Goal: Transaction & Acquisition: Purchase product/service

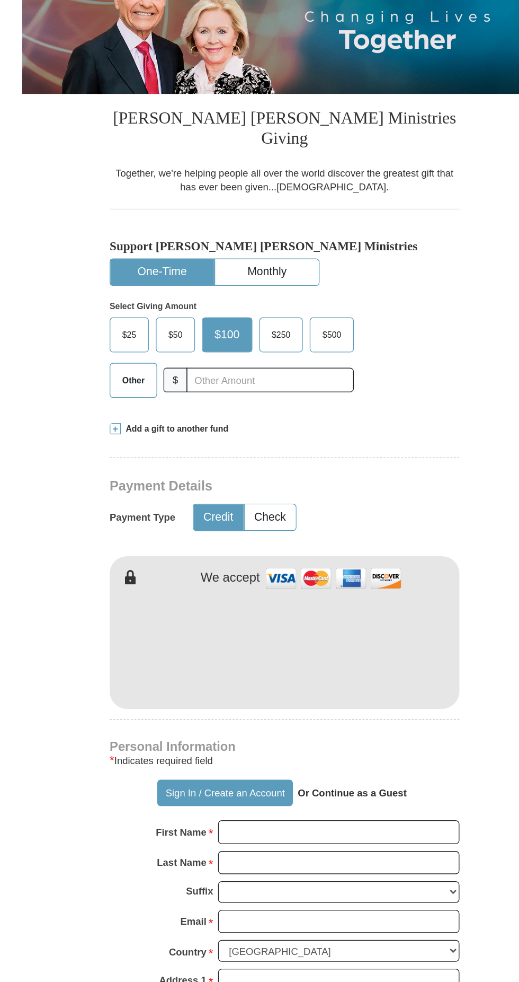
click at [156, 432] on span "Other" at bounding box center [145, 440] width 28 height 16
click at [0, 0] on input "Other" at bounding box center [0, 0] width 0 height 0
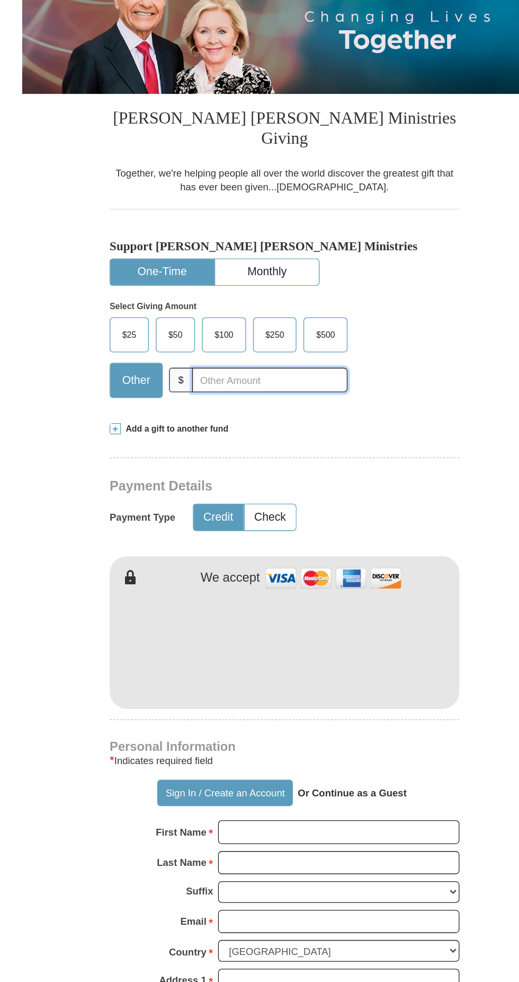
click at [243, 430] on input "text" at bounding box center [249, 439] width 118 height 19
type input "10"
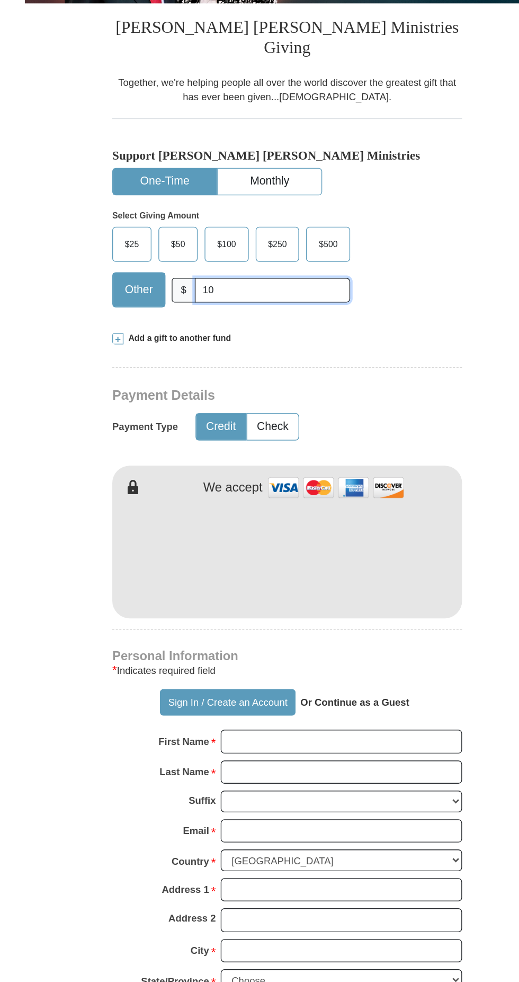
scroll to position [125, 0]
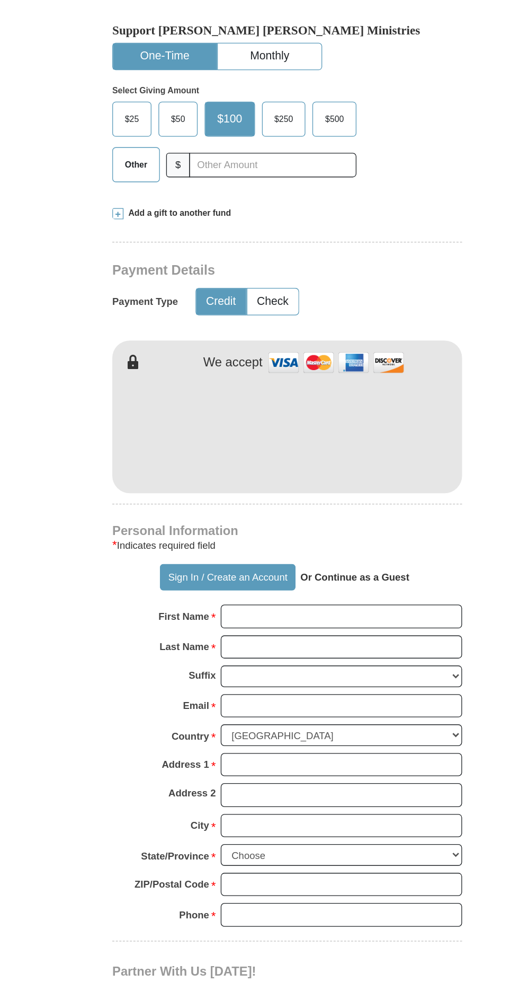
scroll to position [363, 0]
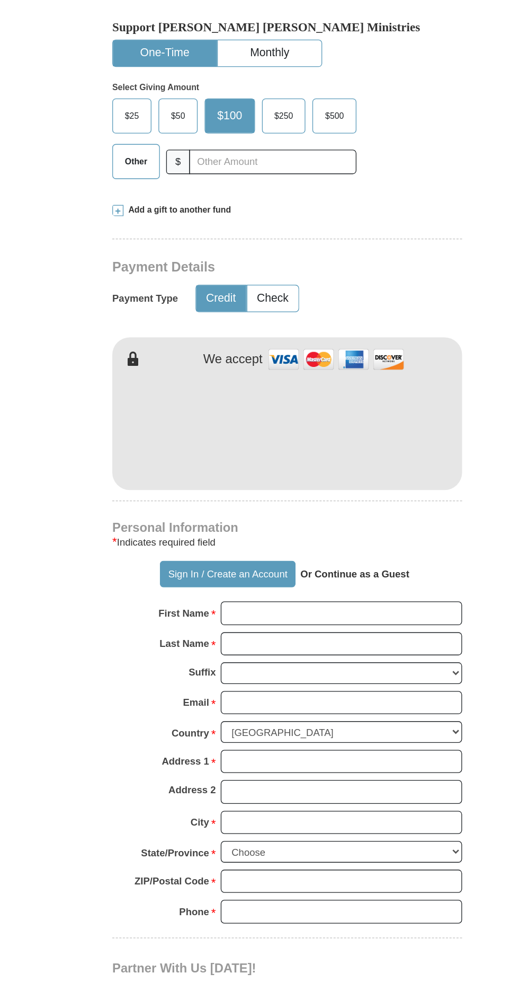
scroll to position [363, 0]
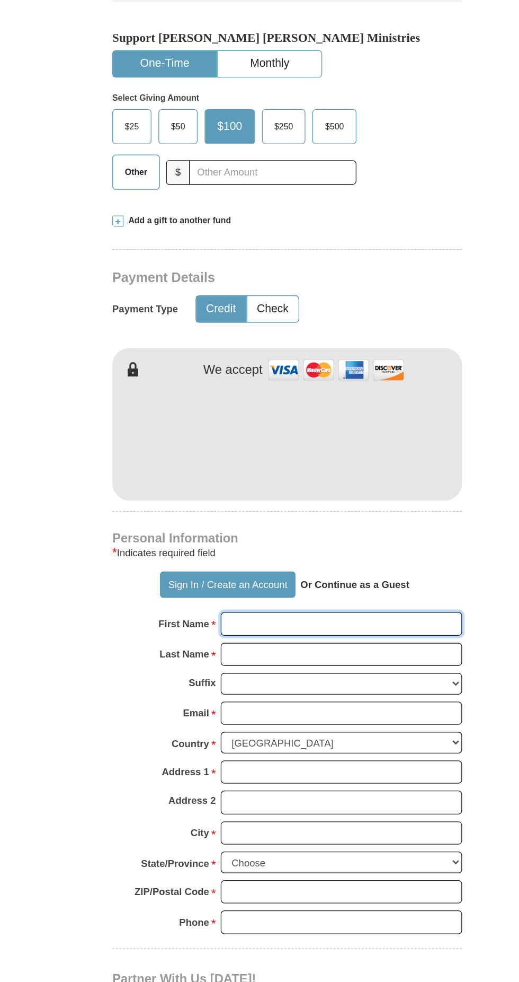
type input "Shahan"
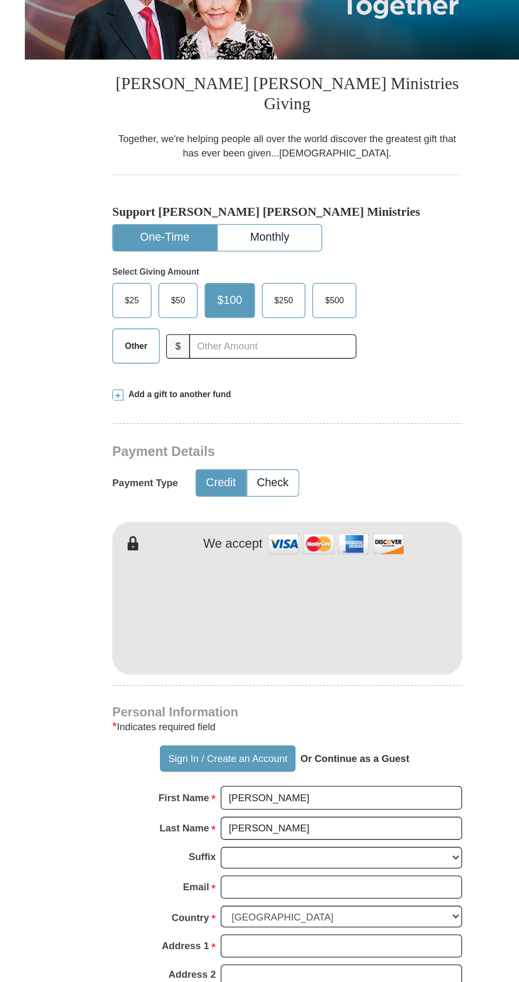
scroll to position [209, 0]
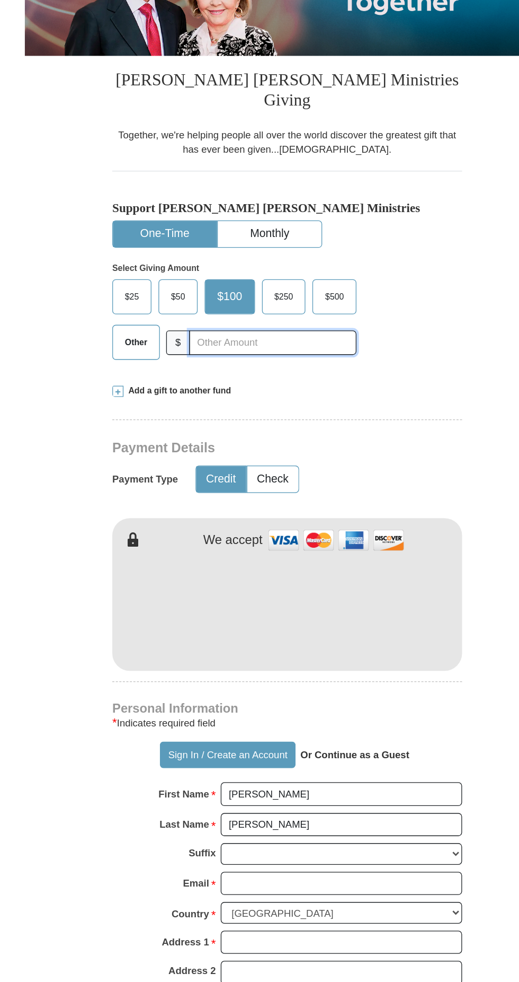
click at [225, 284] on input "text" at bounding box center [249, 293] width 127 height 19
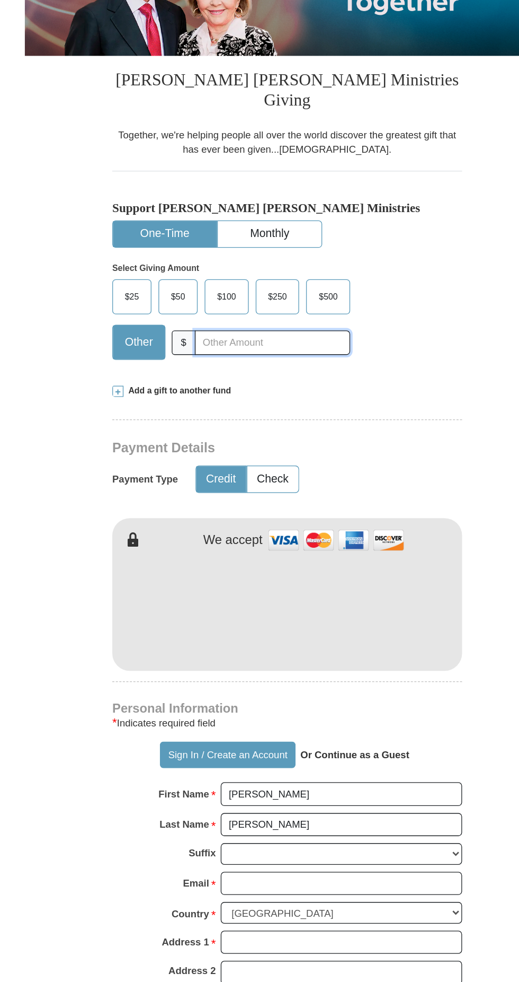
type input "10"
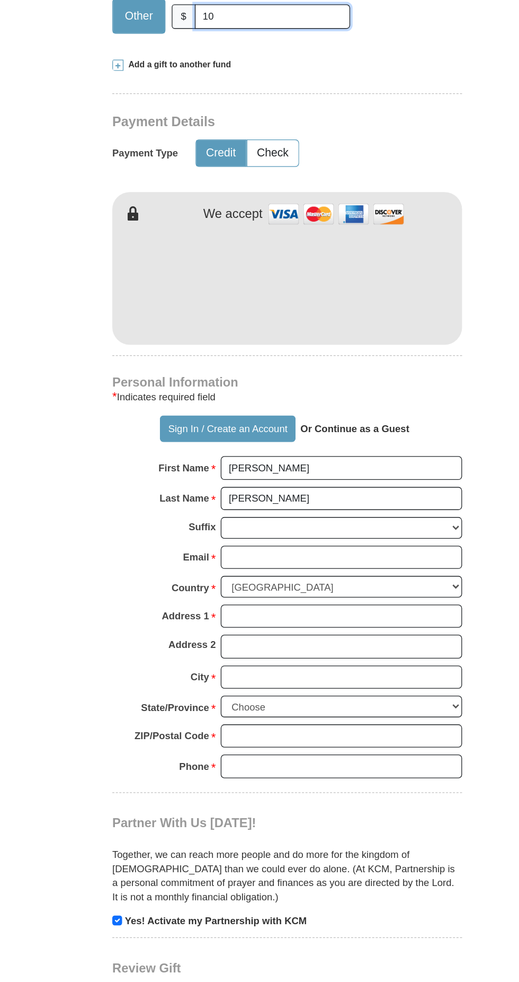
scroll to position [251, 0]
click at [290, 651] on input "Email *" at bounding box center [300, 660] width 183 height 18
type input "[EMAIL_ADDRESS][PERSON_NAME][DOMAIN_NAME]"
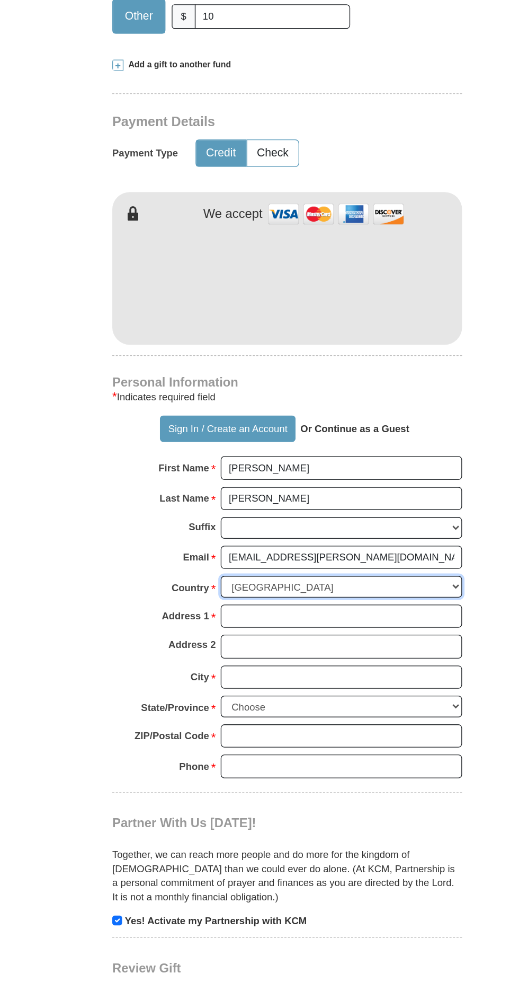
select select "PK"
type input "1Dilkusha garden H no 2-A-1 (next to green gate ) Model town S block"
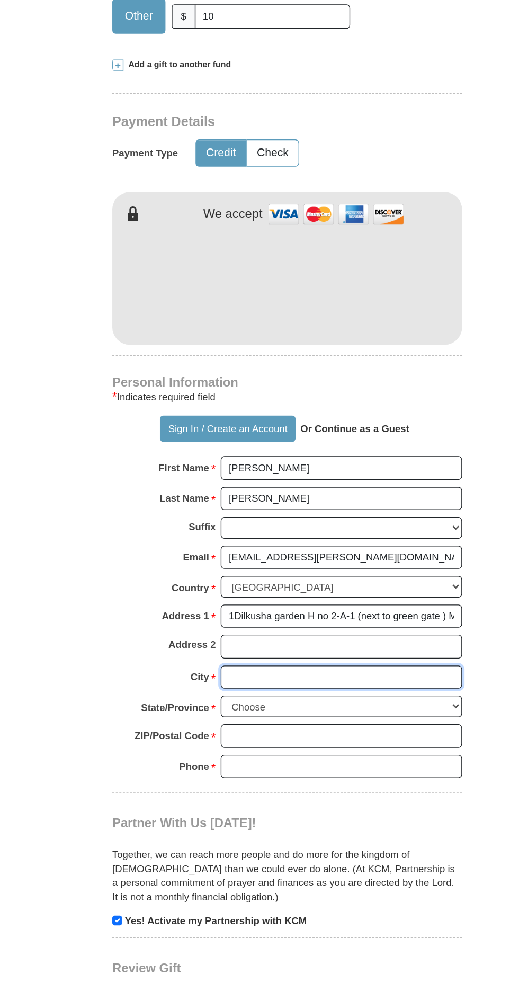
type input "[GEOGRAPHIC_DATA]"
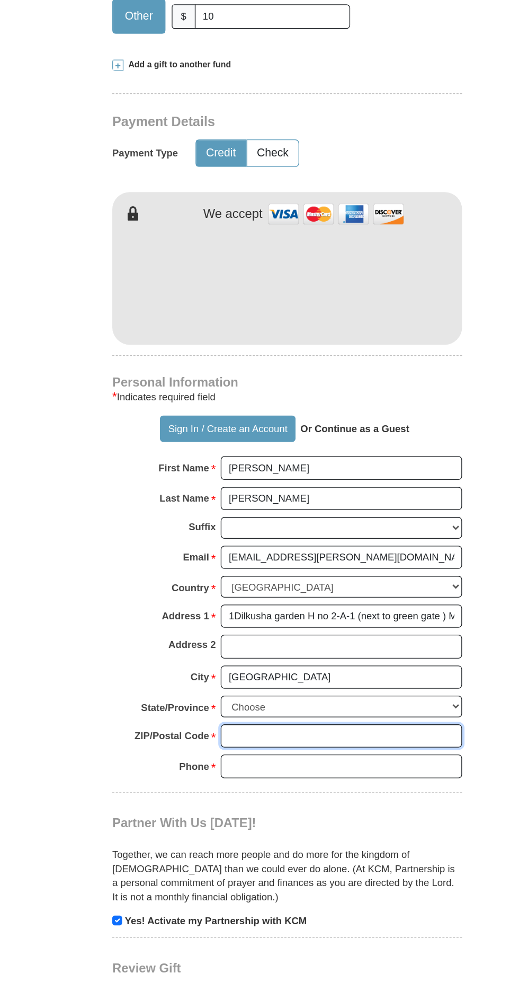
type input "54670"
type input "03234200492"
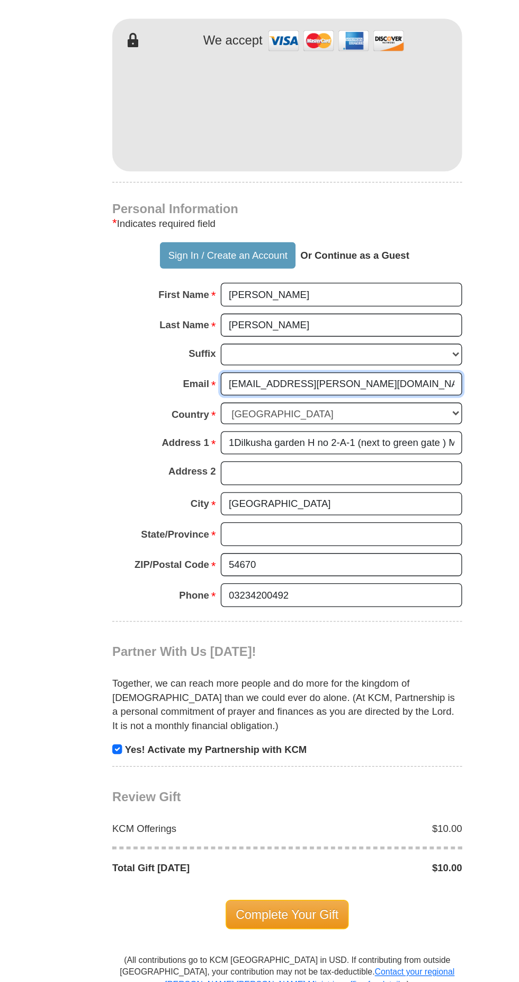
scroll to position [382, 0]
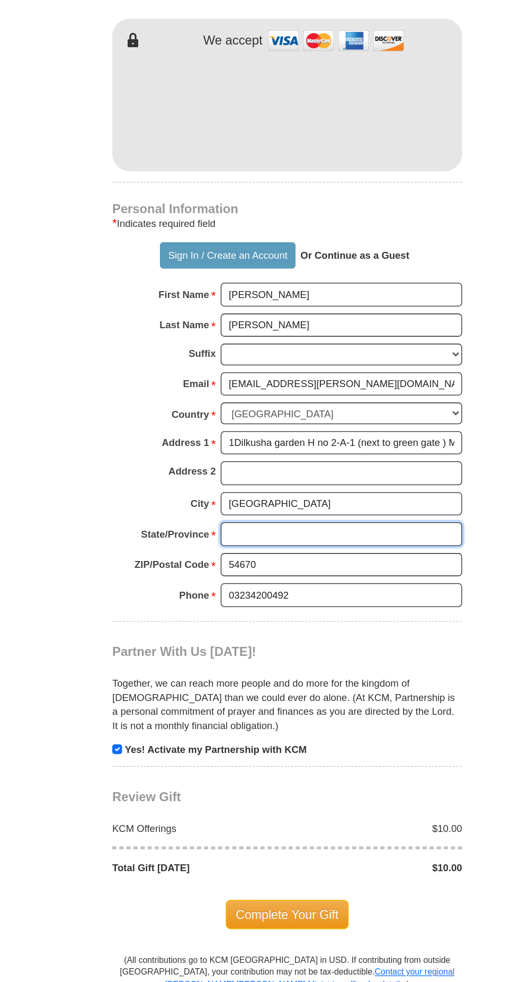
click at [317, 633] on input "State/Province *" at bounding box center [300, 642] width 183 height 18
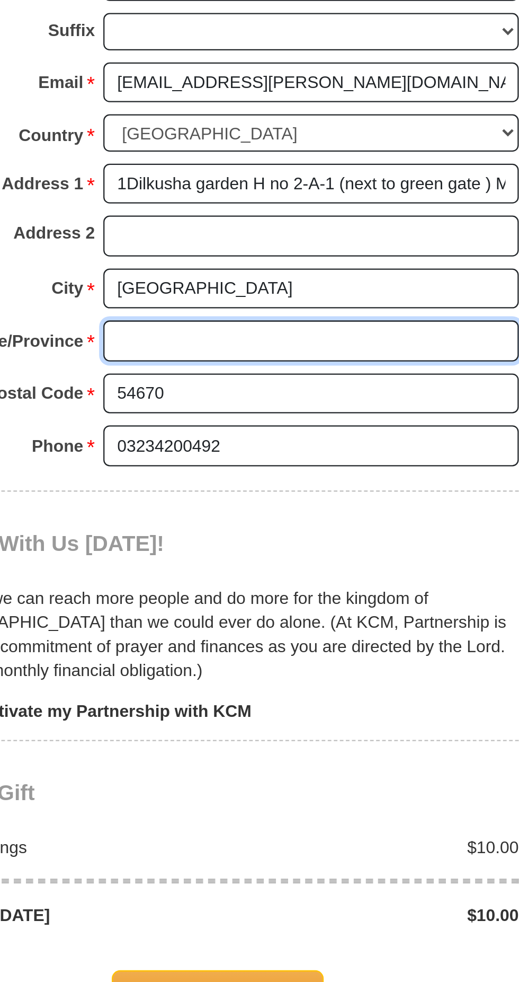
type input "[GEOGRAPHIC_DATA]"
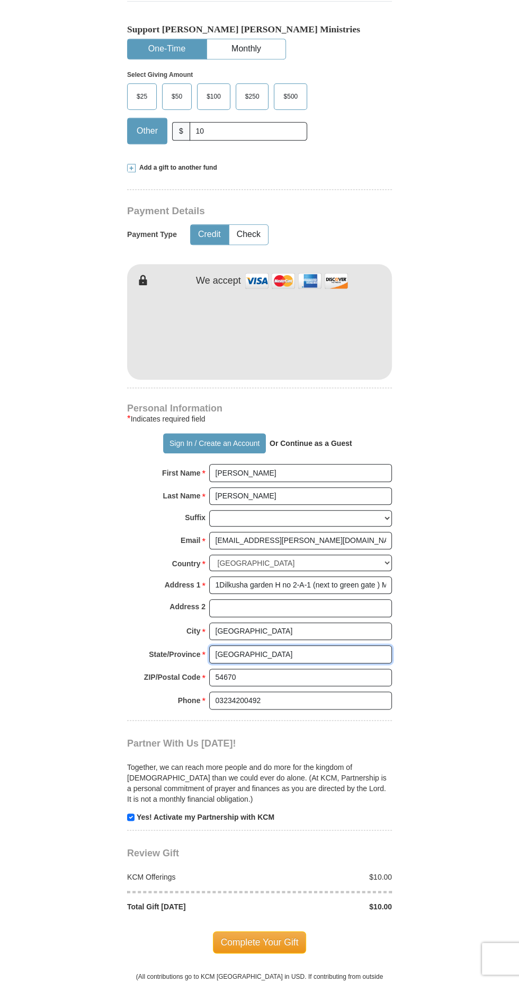
scroll to position [369, 0]
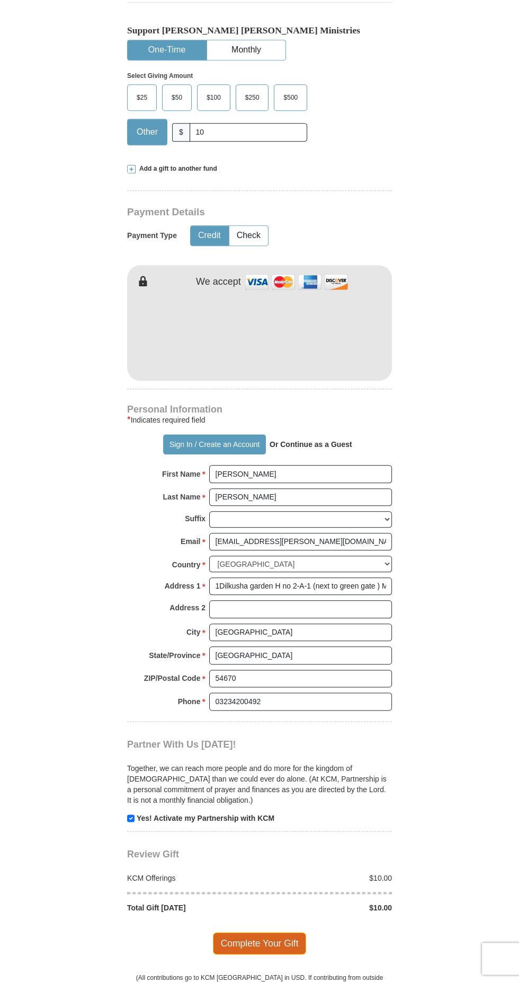
click at [286, 932] on span "Complete Your Gift" at bounding box center [260, 943] width 94 height 22
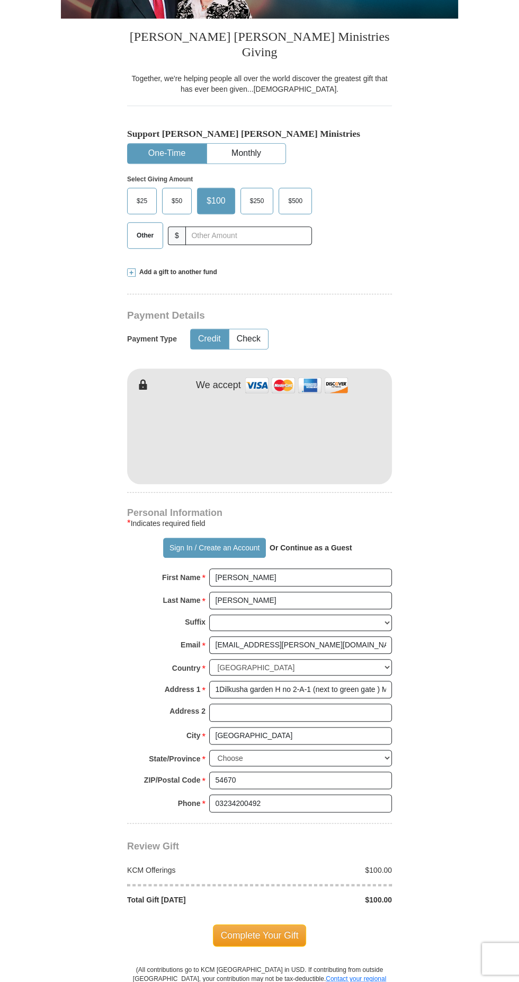
scroll to position [371, 0]
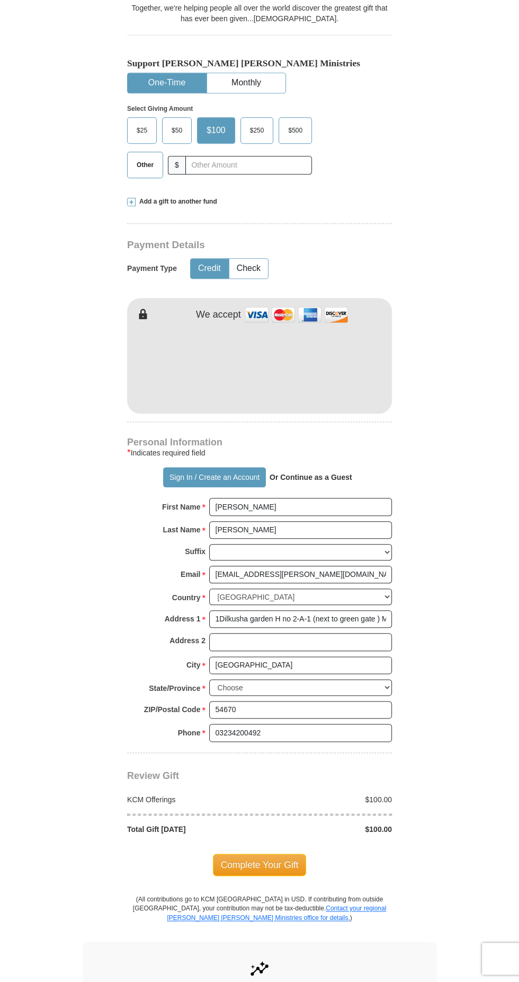
click at [134, 157] on span "Other" at bounding box center [145, 165] width 28 height 16
click at [0, 0] on input "Other" at bounding box center [0, 0] width 0 height 0
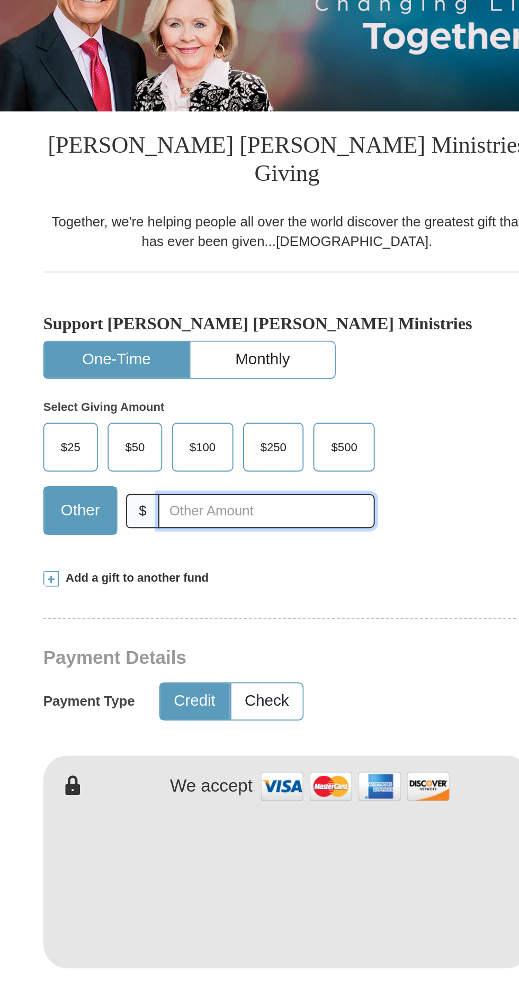
type input "10"
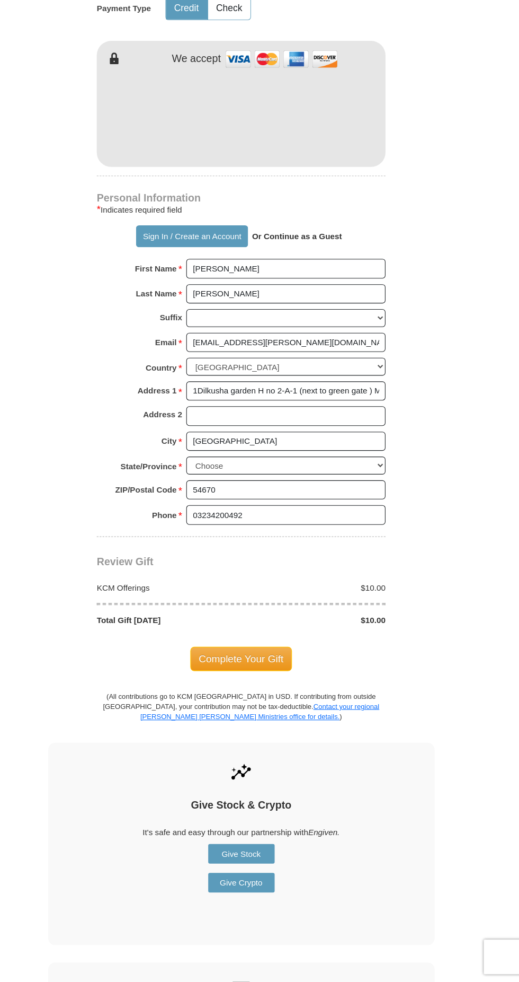
scroll to position [550, 0]
click at [336, 500] on select "Choose [US_STATE] [US_STATE] [US_STATE] [US_STATE] [US_STATE] Armed Forces Amer…" at bounding box center [300, 508] width 183 height 16
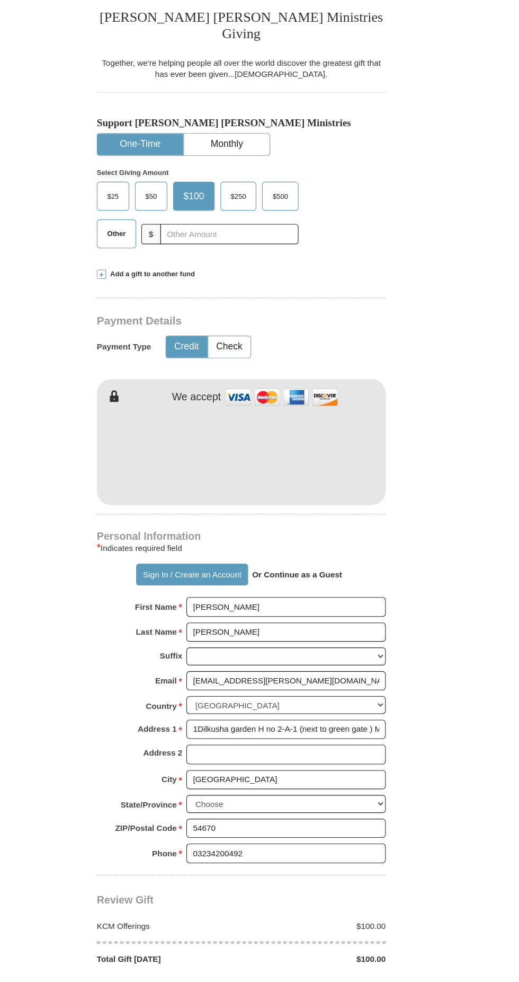
scroll to position [287, 0]
click at [134, 207] on span "Other" at bounding box center [145, 215] width 28 height 16
click at [0, 0] on input "Other" at bounding box center [0, 0] width 0 height 0
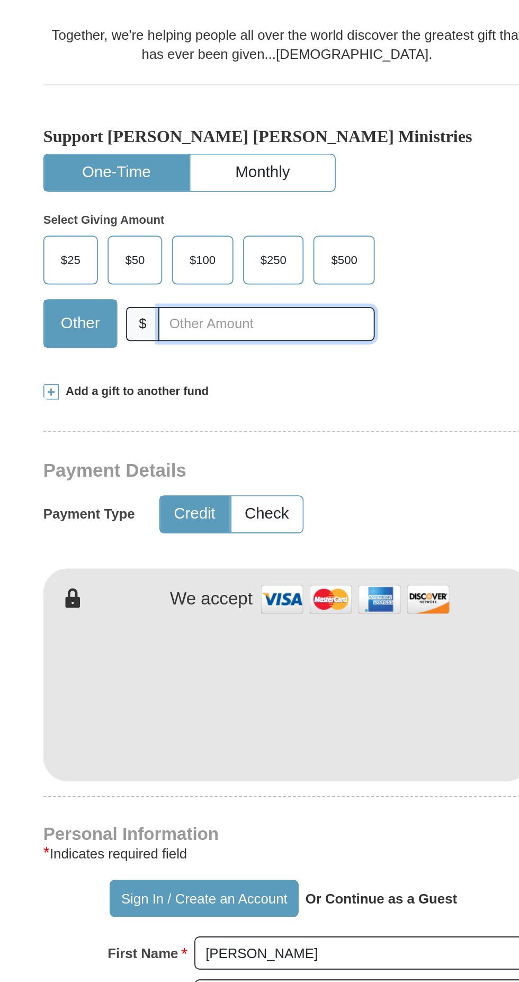
type input "10"
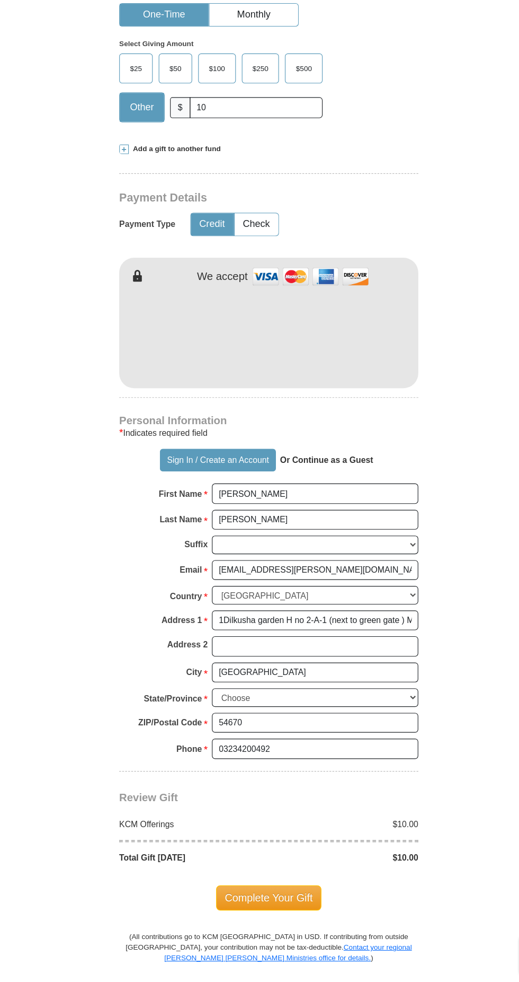
scroll to position [297, 0]
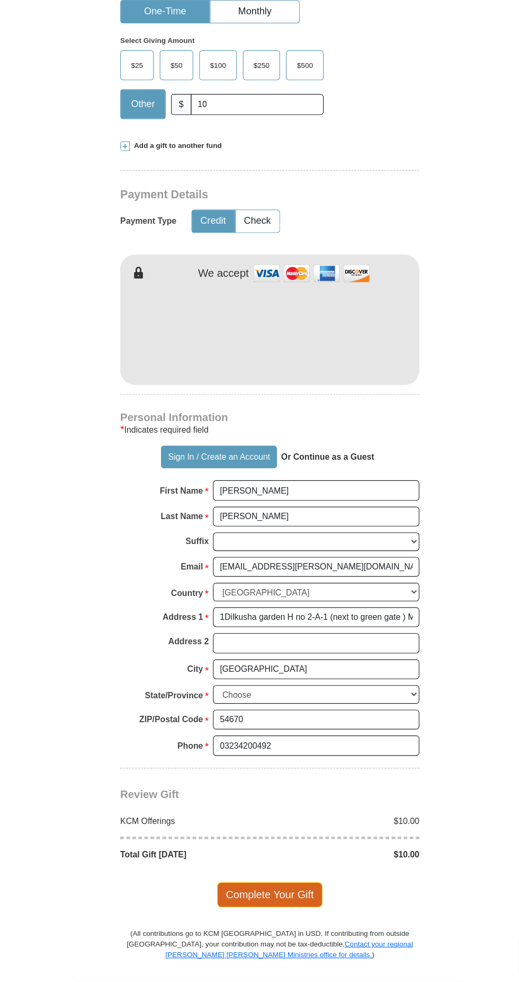
click at [292, 893] on span "Complete Your Gift" at bounding box center [260, 904] width 94 height 22
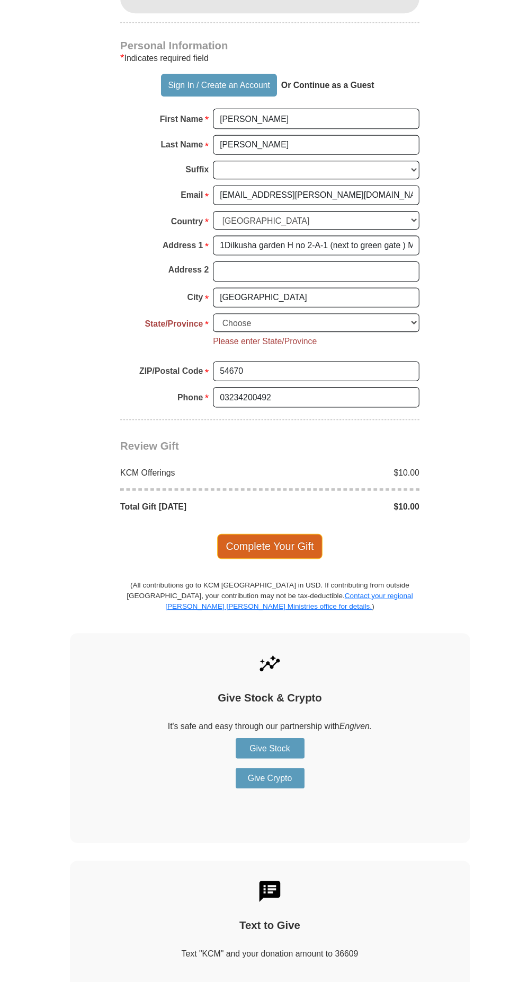
scroll to position [733, 0]
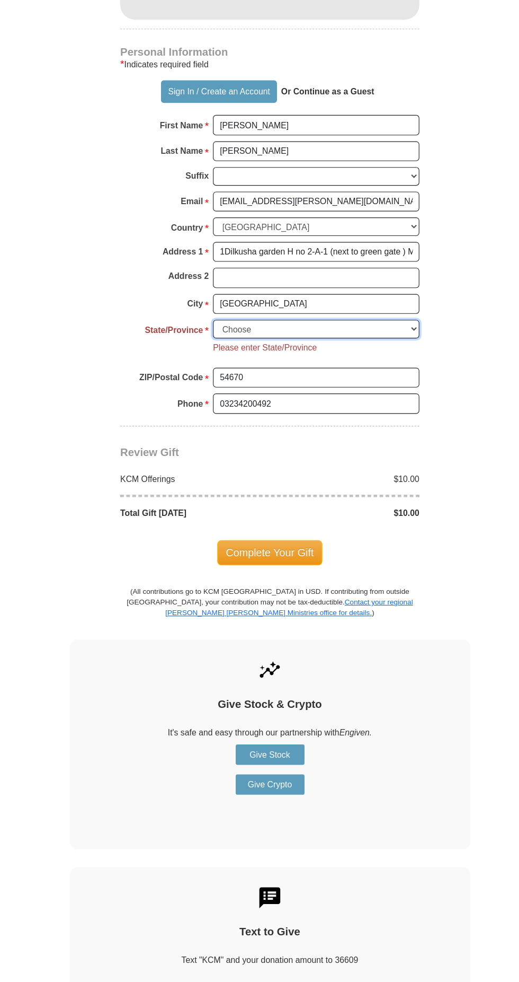
click at [355, 283] on select "Choose Alabama Alaska American Samoa Arizona Arkansas Armed Forces Americas Arm…" at bounding box center [300, 291] width 183 height 16
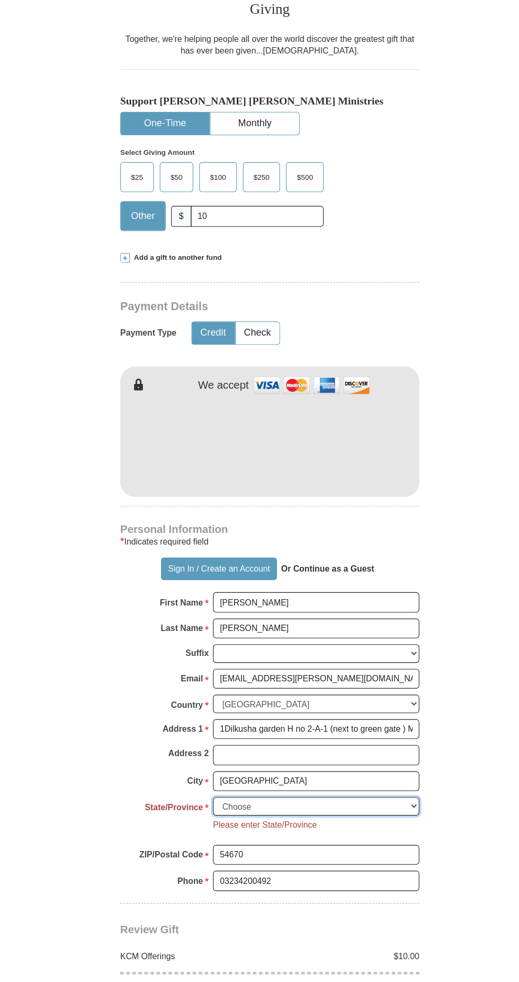
scroll to position [0, 0]
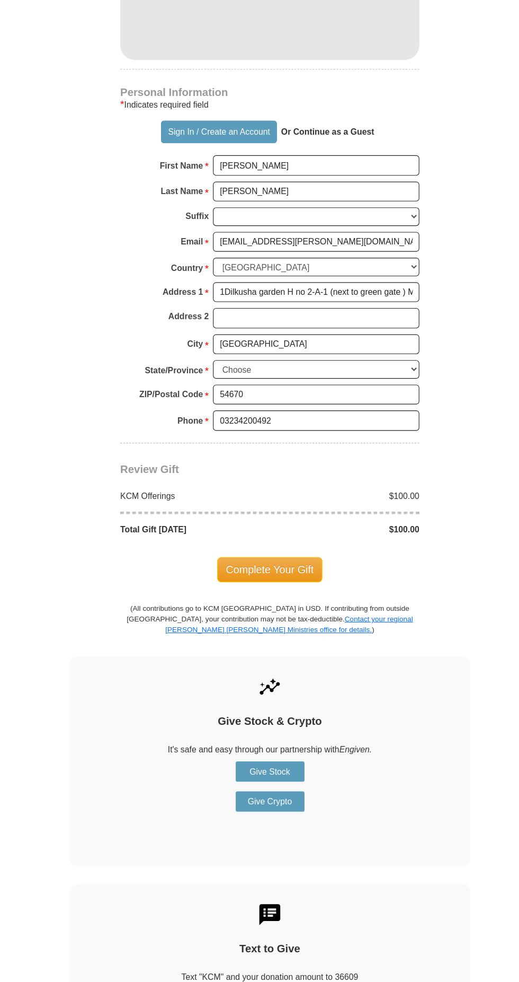
scroll to position [684, 0]
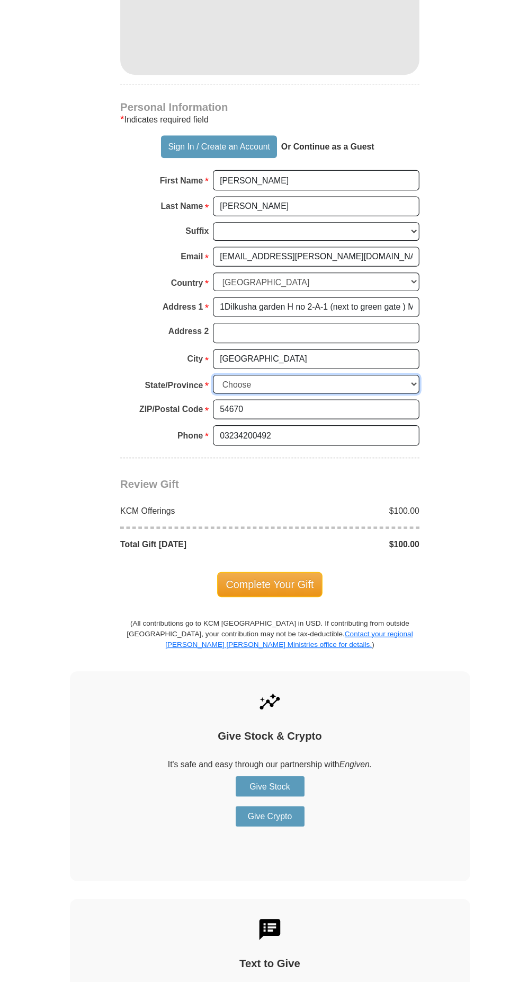
click at [346, 332] on select "Choose Alabama Alaska American Samoa Arizona Arkansas Armed Forces Americas Arm…" at bounding box center [300, 340] width 183 height 16
click at [368, 263] on input "1Dilkusha garden H no 2-A-1 (next to green gate ) Model town S block" at bounding box center [300, 272] width 183 height 18
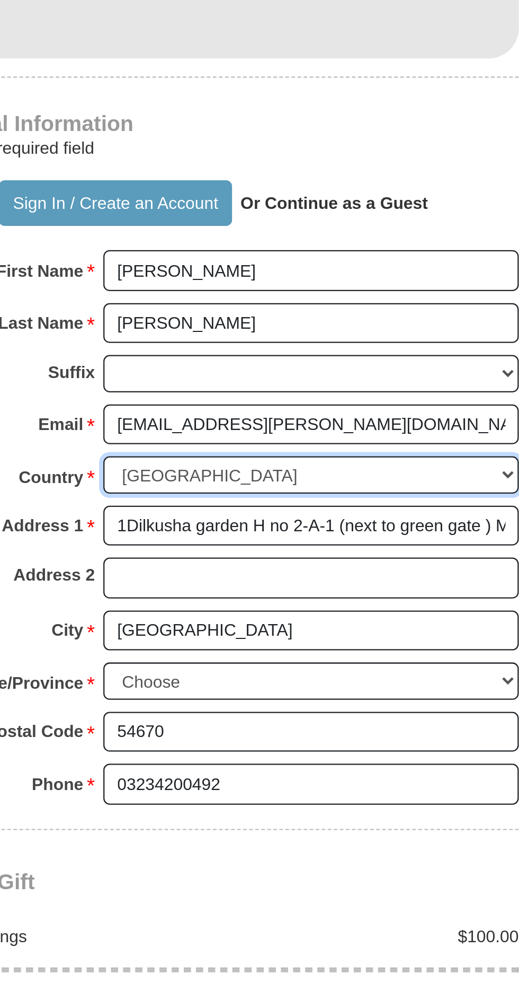
click at [336, 241] on select "United States of America Canada Antigua and Barbuda Argentina Armenia Aruba Aus…" at bounding box center [300, 249] width 183 height 16
click at [209, 241] on select "United States of America Canada Antigua and Barbuda Argentina Armenia Aruba Aus…" at bounding box center [300, 249] width 183 height 16
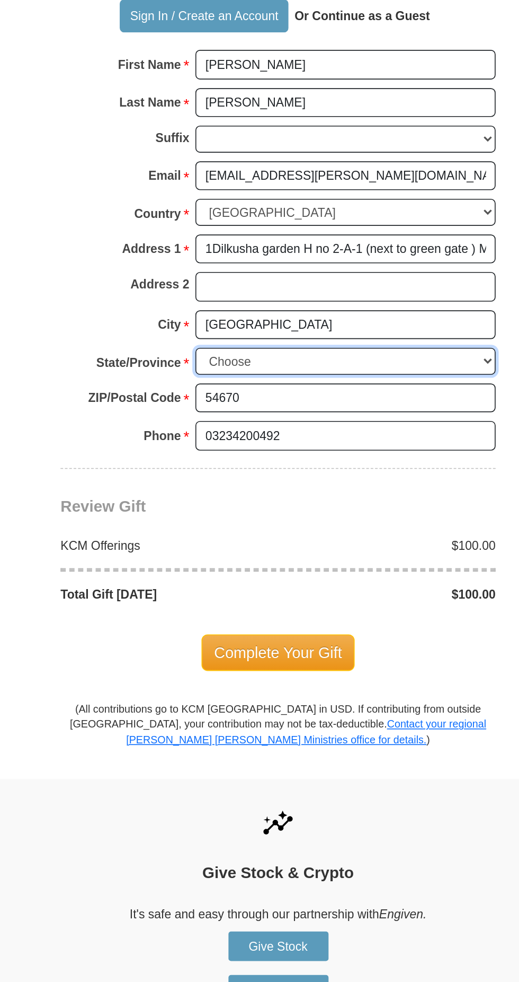
click at [326, 332] on select "Choose Alabama Alaska American Samoa Arizona Arkansas Armed Forces Americas Arm…" at bounding box center [300, 340] width 183 height 16
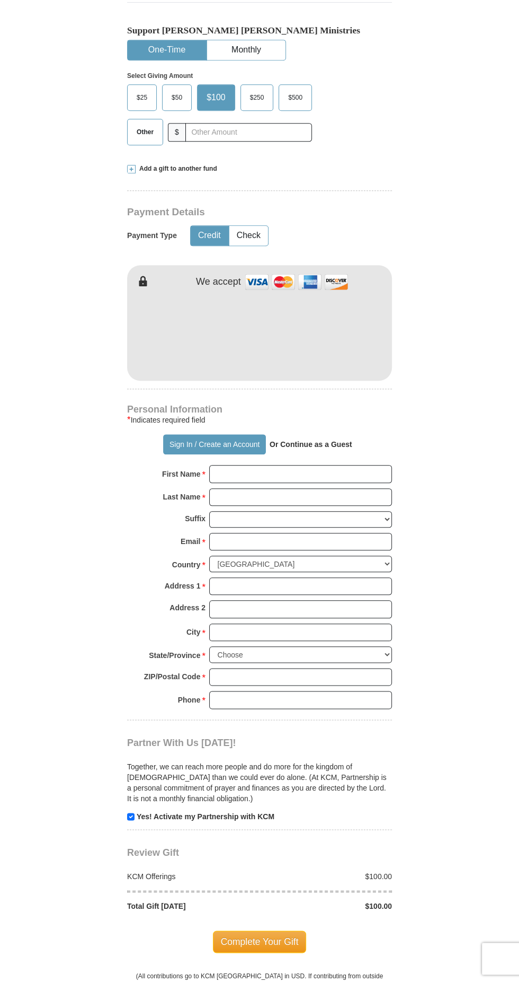
select select "PK"
click at [209, 556] on select "[GEOGRAPHIC_DATA] [GEOGRAPHIC_DATA] [GEOGRAPHIC_DATA] [GEOGRAPHIC_DATA] [GEOGRA…" at bounding box center [300, 564] width 183 height 16
click at [332, 465] on input "First Name *" at bounding box center [300, 474] width 183 height 18
type input "[PERSON_NAME]"
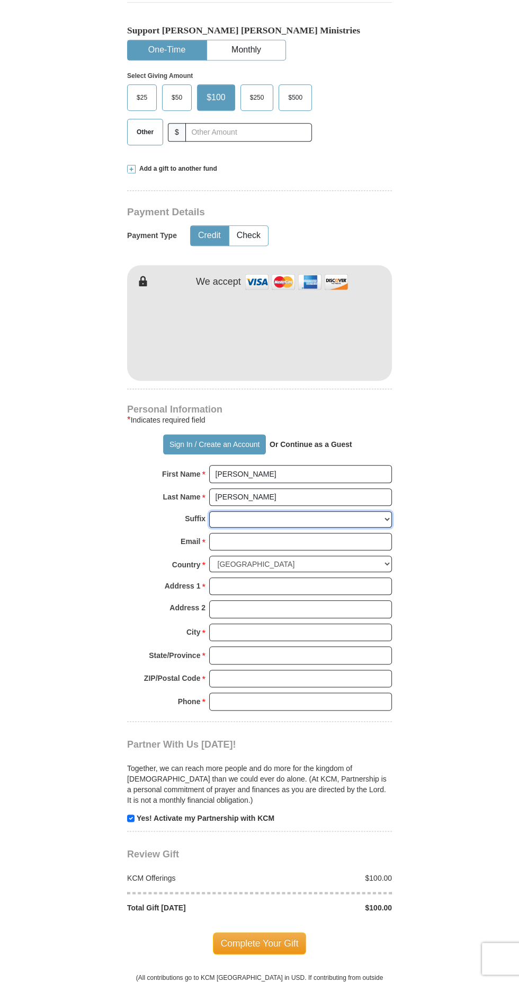
click at [328, 511] on select "Jr Sr I II III IV V VI" at bounding box center [300, 519] width 183 height 16
click at [209, 511] on select "Jr Sr I II III IV V VI" at bounding box center [300, 519] width 183 height 16
click at [292, 533] on input "Email *" at bounding box center [300, 542] width 183 height 18
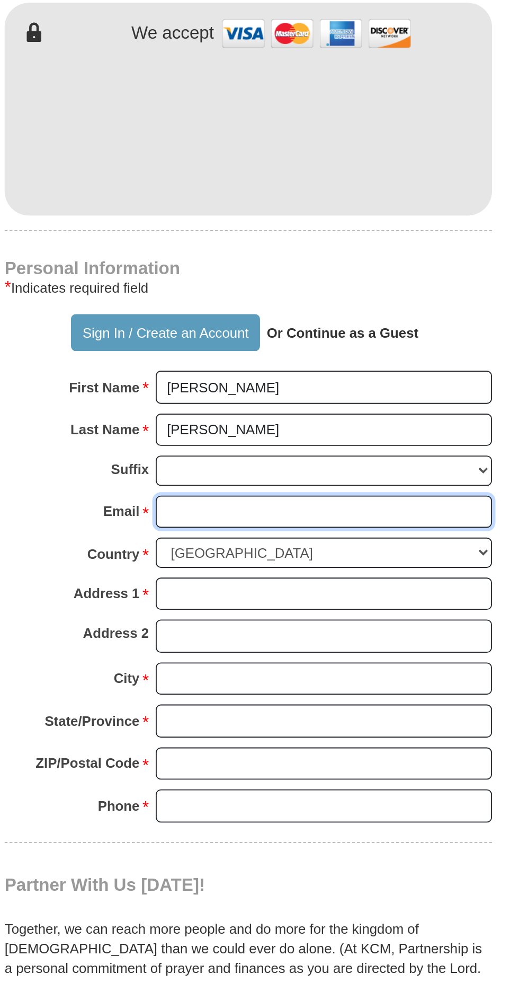
type input "[EMAIL_ADDRESS][PERSON_NAME][DOMAIN_NAME]"
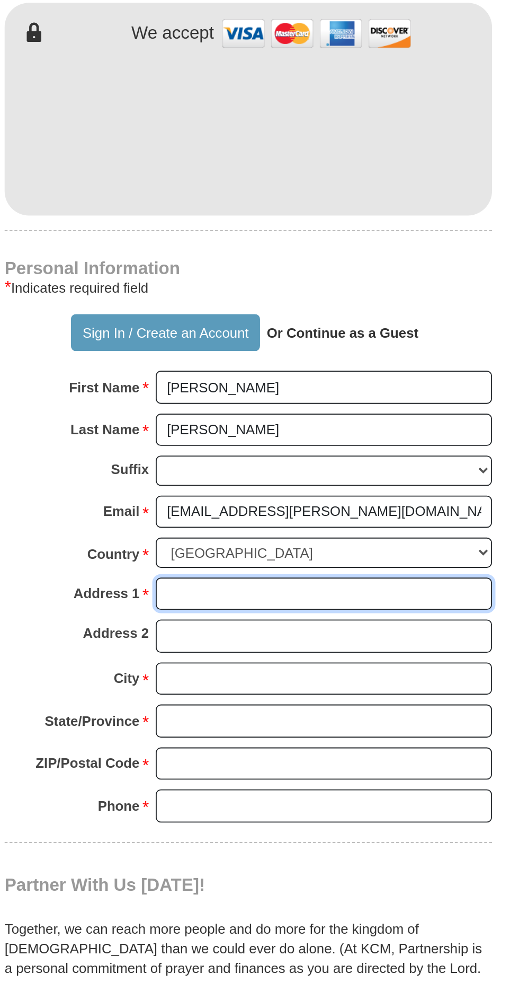
type input "1Dilkusha garden H no 2-A-1 (next to green gate ) Model town S block"
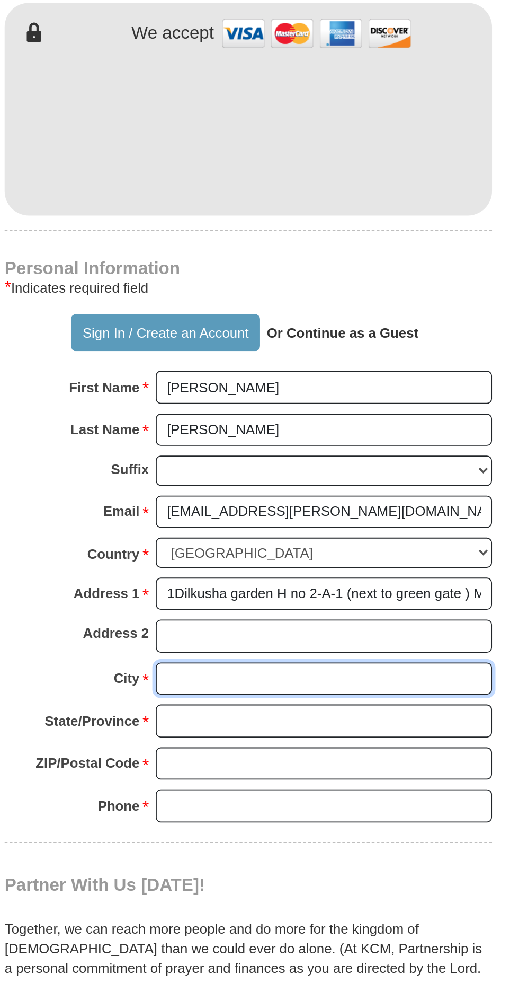
type input "[GEOGRAPHIC_DATA]"
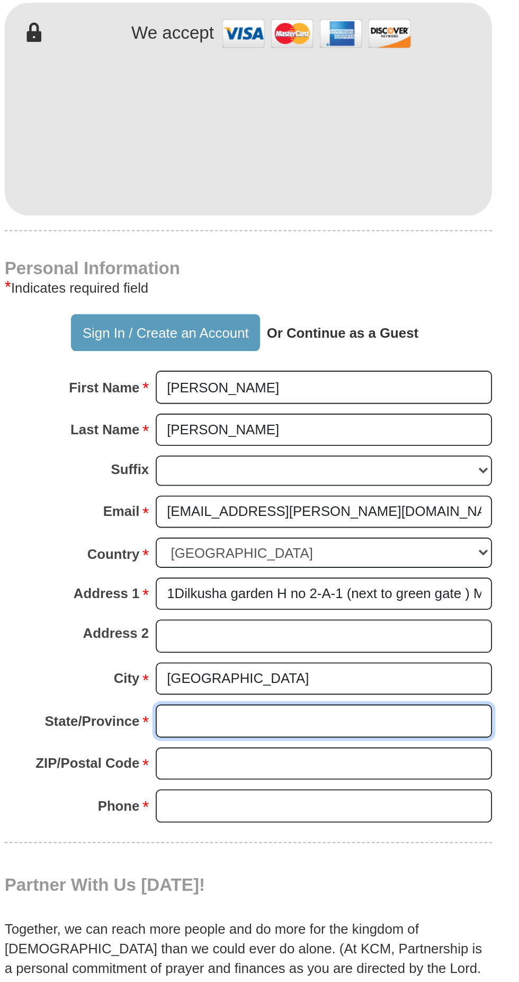
type input "[GEOGRAPHIC_DATA]"
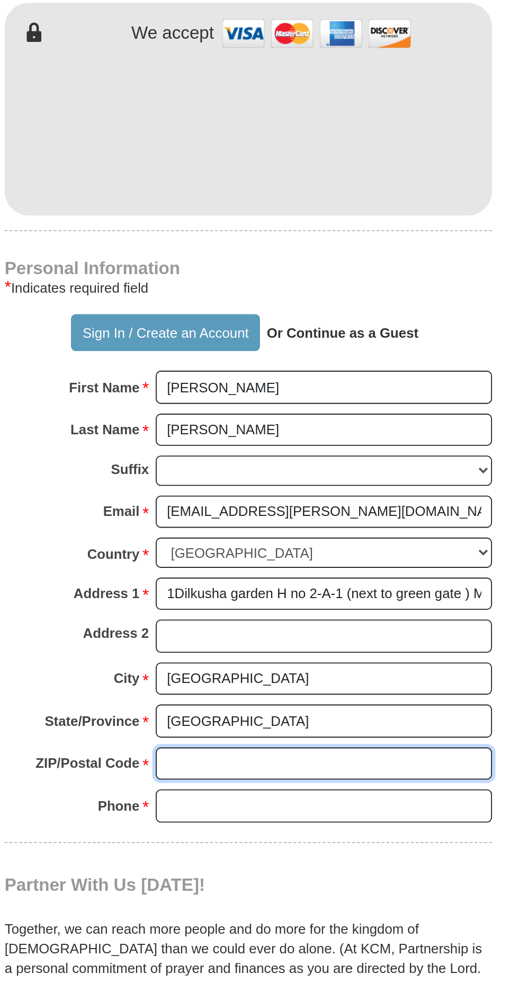
type input "54670"
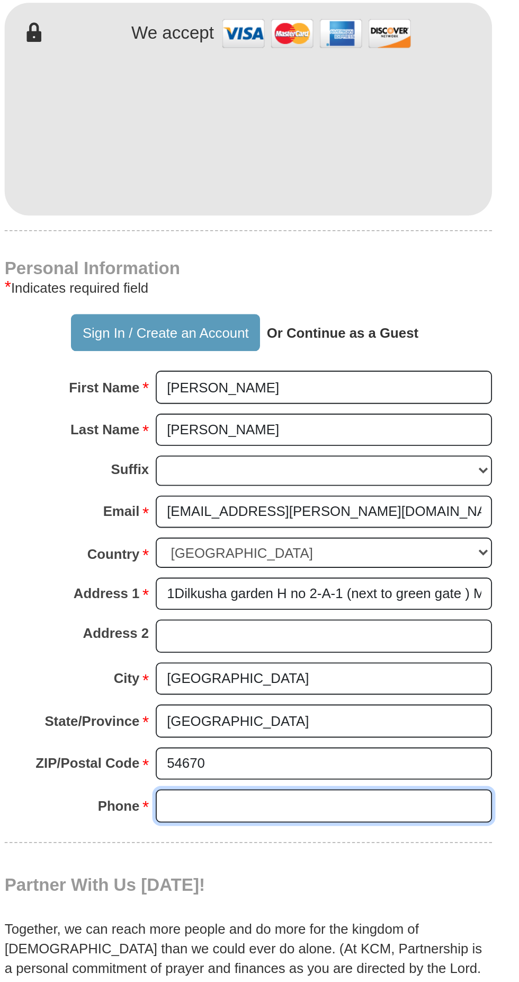
type input "03234200492"
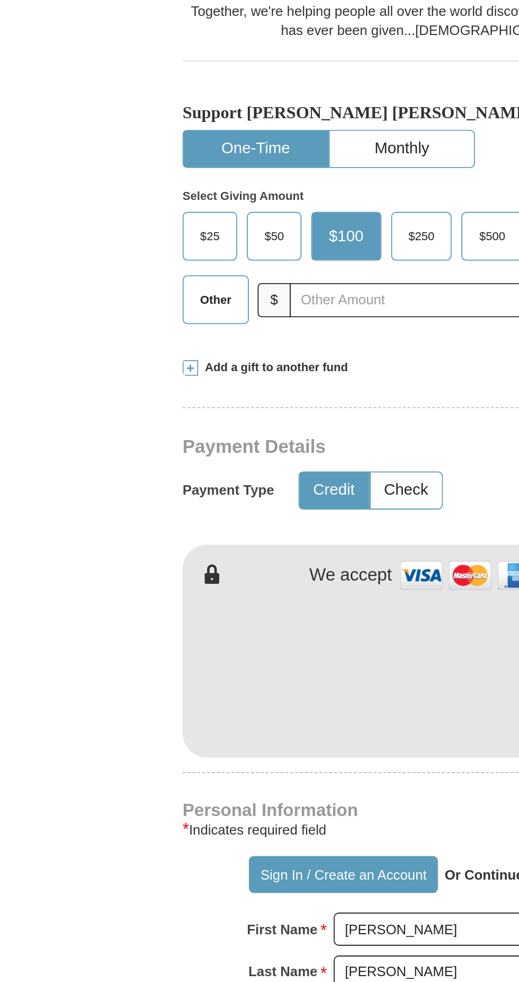
scroll to position [338, 0]
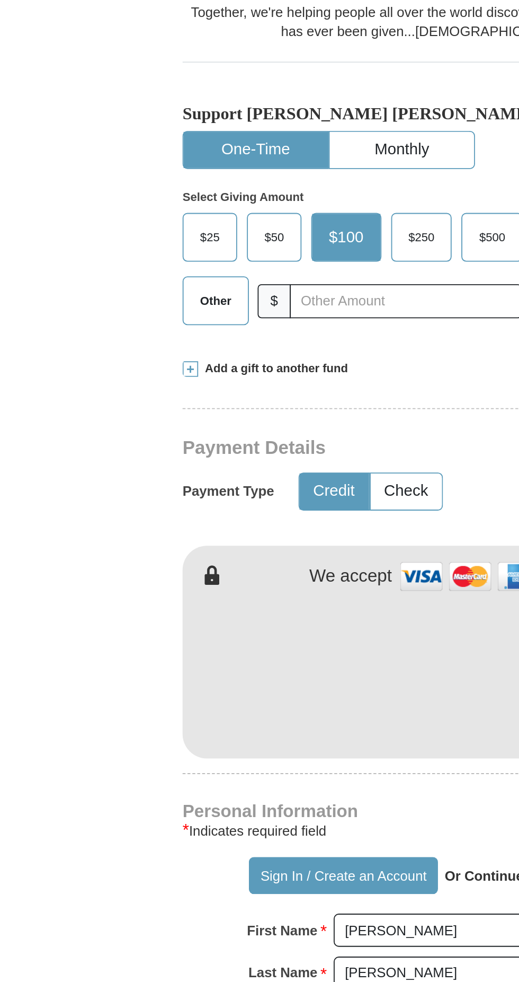
click at [154, 155] on span "Other" at bounding box center [145, 163] width 28 height 16
click at [0, 0] on input "Other" at bounding box center [0, 0] width 0 height 0
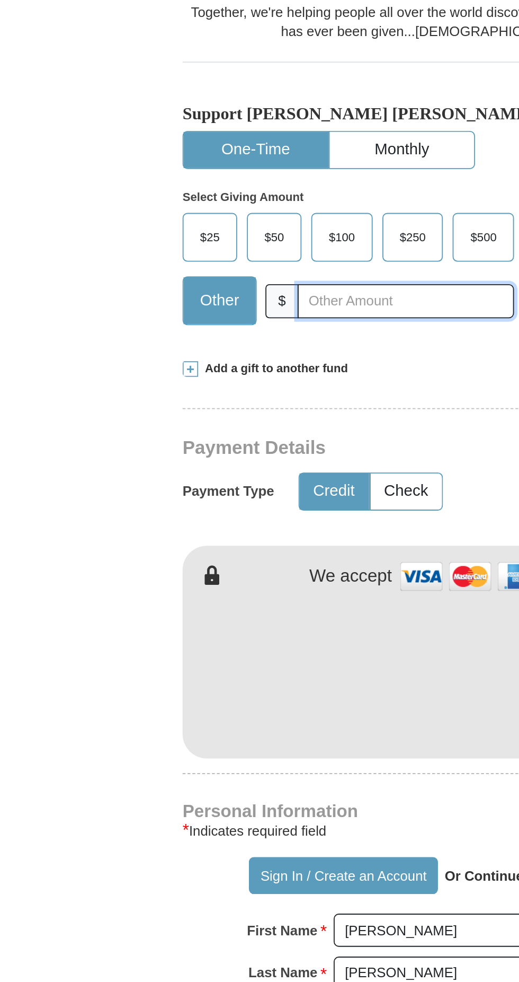
click at [235, 154] on input "text" at bounding box center [249, 163] width 118 height 19
type input "10"
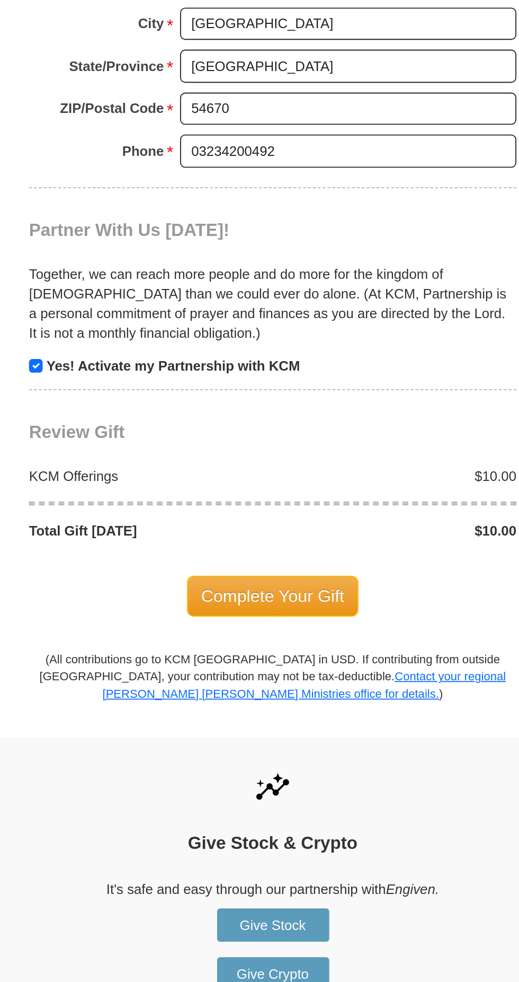
scroll to position [989, 0]
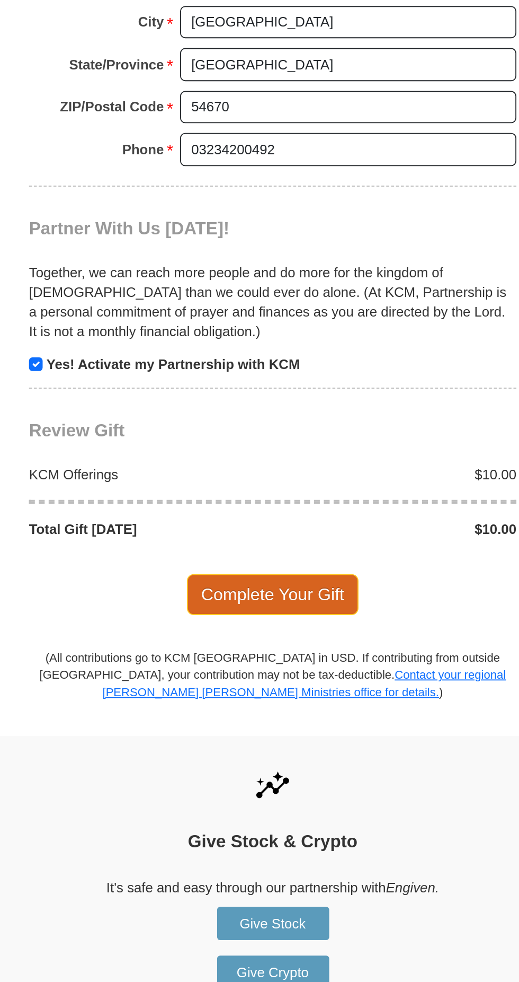
click at [282, 313] on span "Complete Your Gift" at bounding box center [260, 324] width 94 height 22
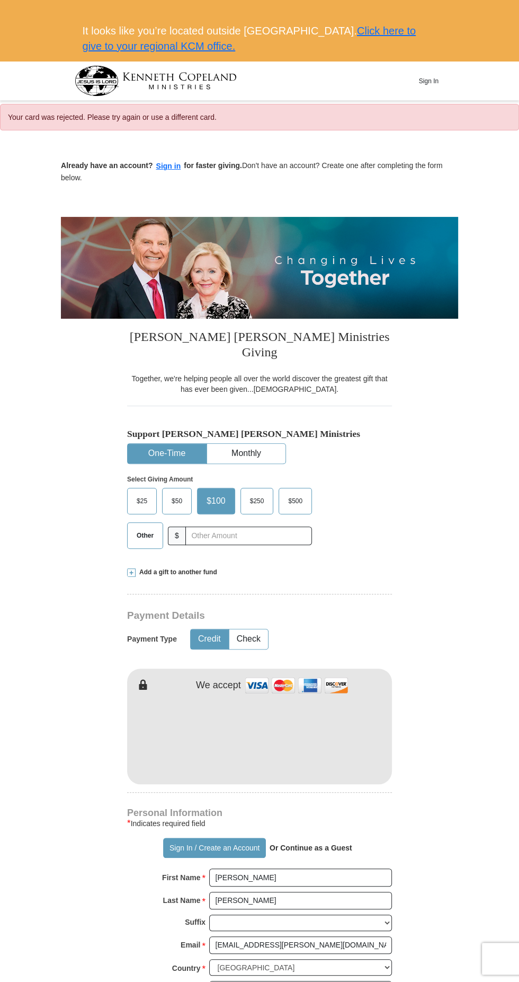
click at [142, 527] on span "Other" at bounding box center [145, 535] width 28 height 16
click at [0, 0] on input "Other" at bounding box center [0, 0] width 0 height 0
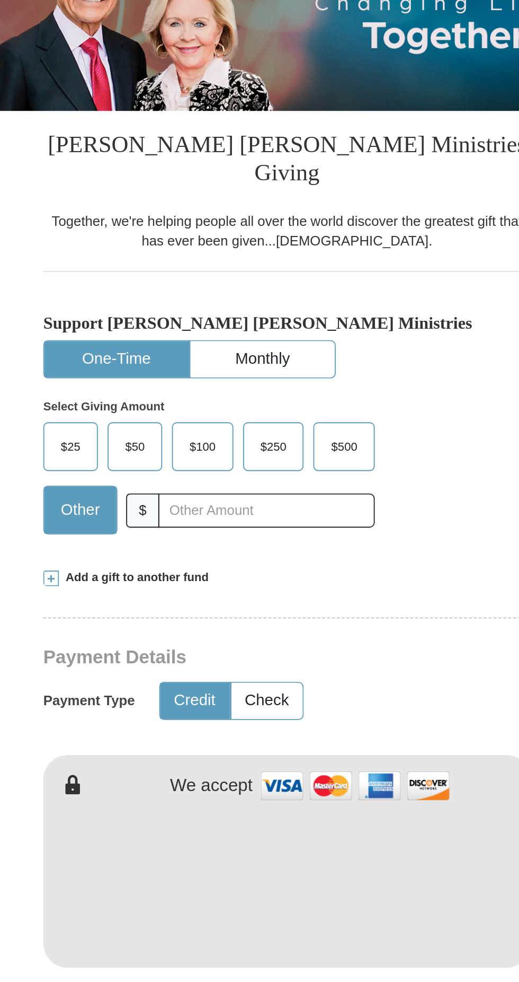
click at [221, 568] on div "Add a gift to another fund" at bounding box center [259, 572] width 265 height 9
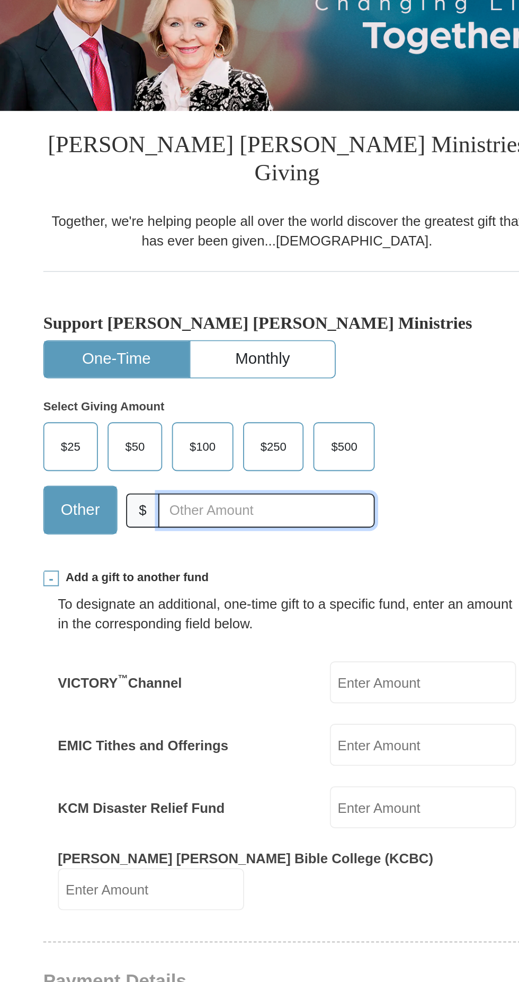
click at [202, 526] on input "text" at bounding box center [249, 535] width 118 height 19
type input "10"
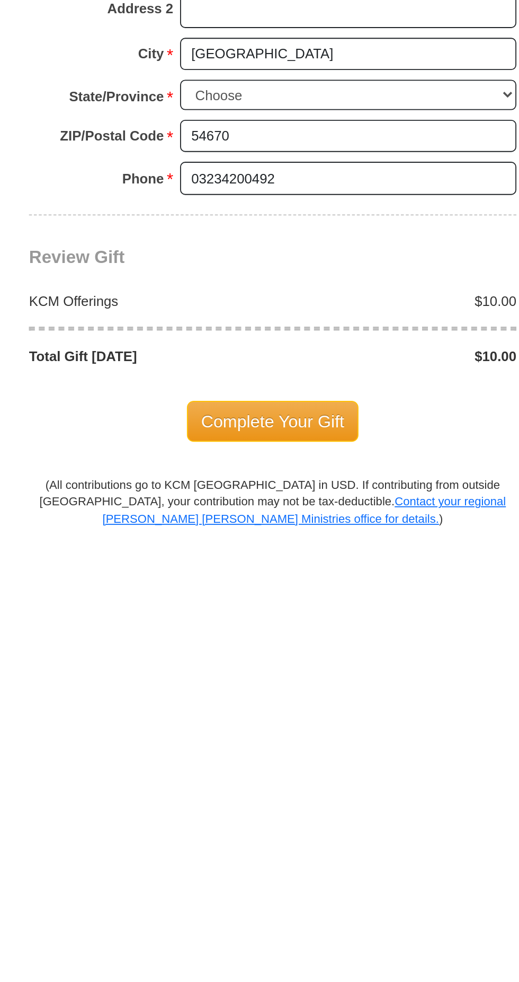
scroll to position [500, 0]
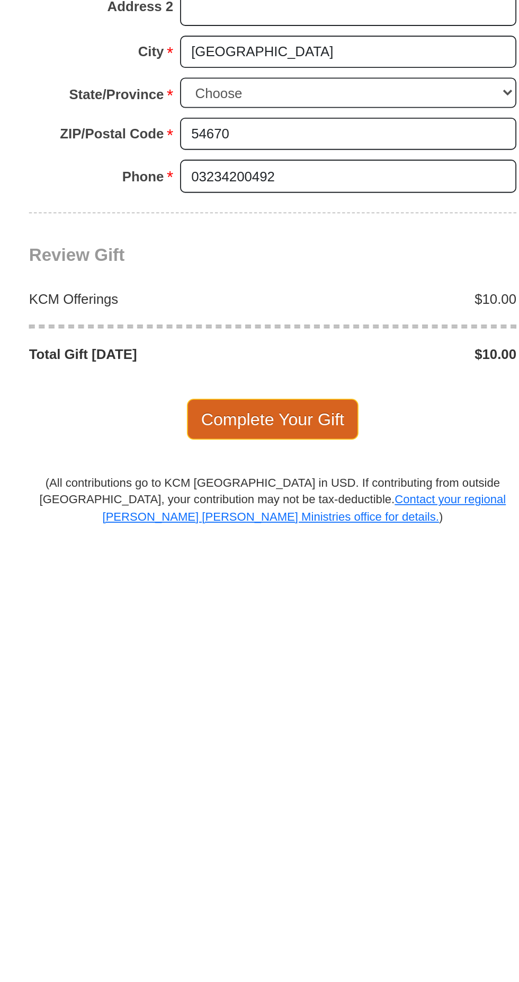
click at [243, 900] on span "Complete Your Gift" at bounding box center [260, 911] width 94 height 22
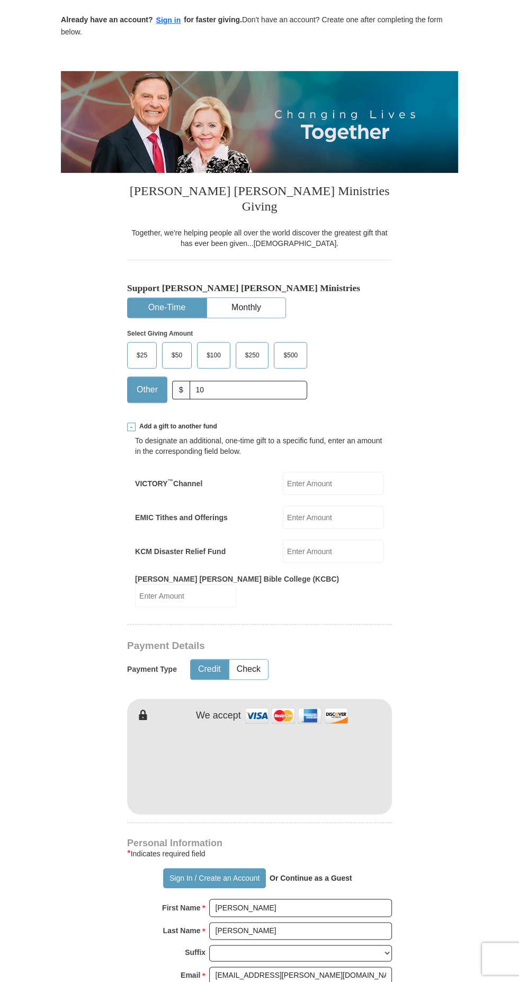
scroll to position [77, 0]
